Goal: Navigation & Orientation: Find specific page/section

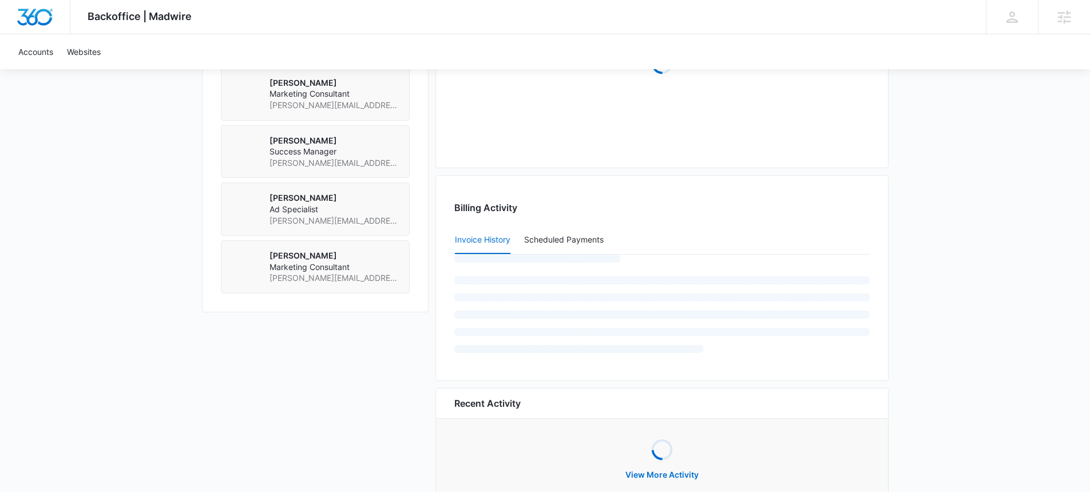
scroll to position [932, 0]
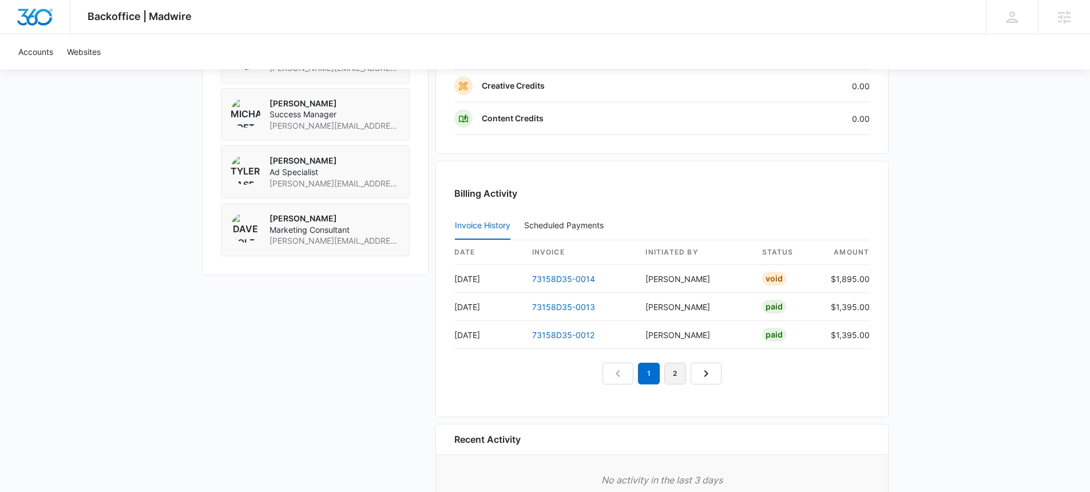
click at [678, 370] on link "2" at bounding box center [675, 374] width 22 height 22
click at [639, 378] on link "1" at bounding box center [636, 374] width 22 height 22
click at [606, 377] on nav "1 2 3" at bounding box center [661, 374] width 145 height 22
